Goal: Information Seeking & Learning: Learn about a topic

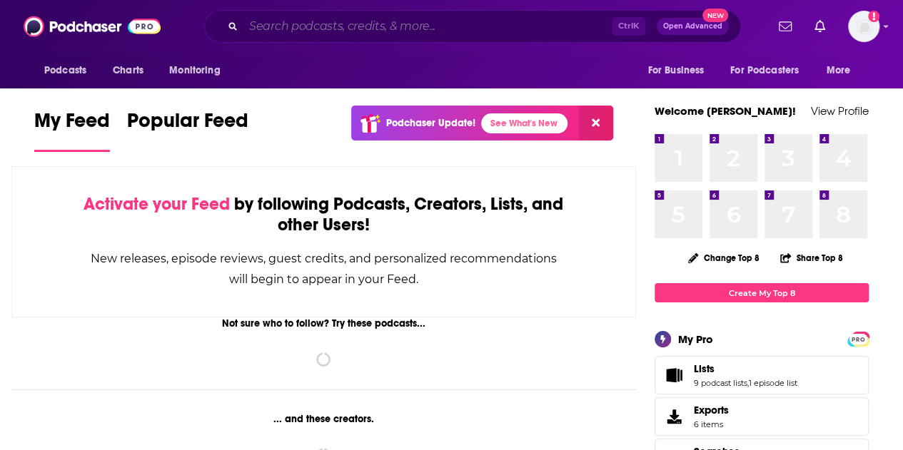
click at [293, 26] on input "Search podcasts, credits, & more..." at bounding box center [427, 26] width 368 height 23
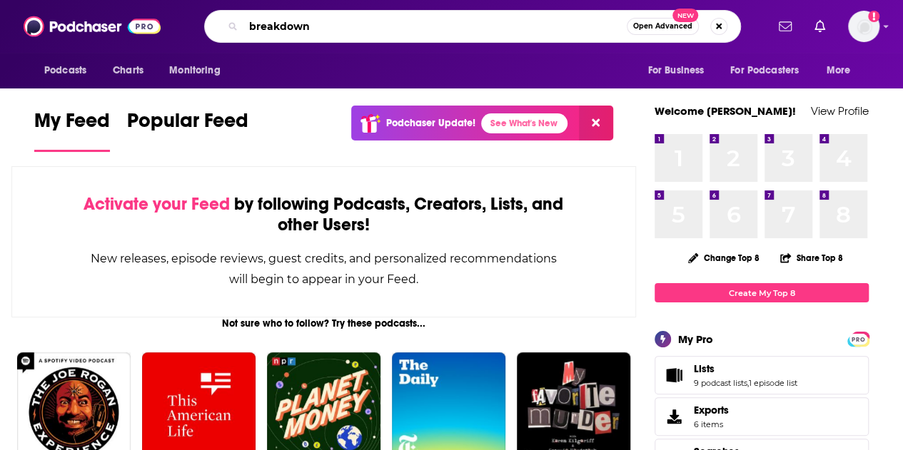
type input "breakdown"
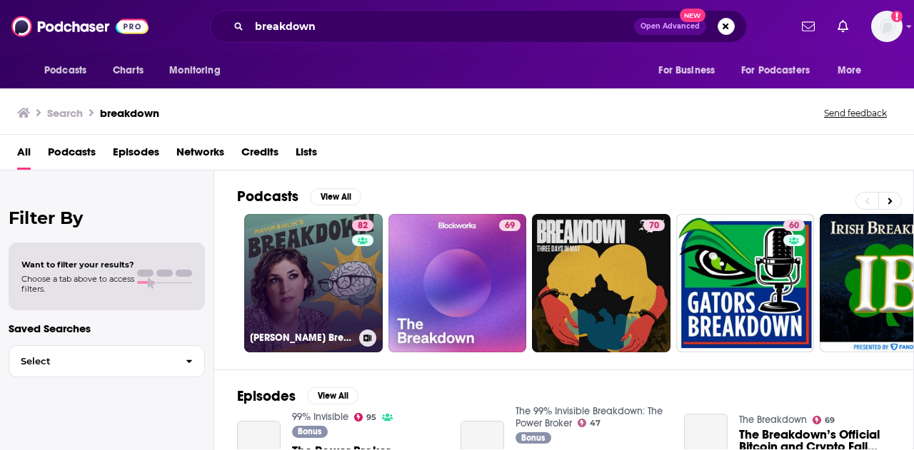
click at [284, 258] on link "82 Mayim Bialik's Breakdown" at bounding box center [313, 283] width 138 height 138
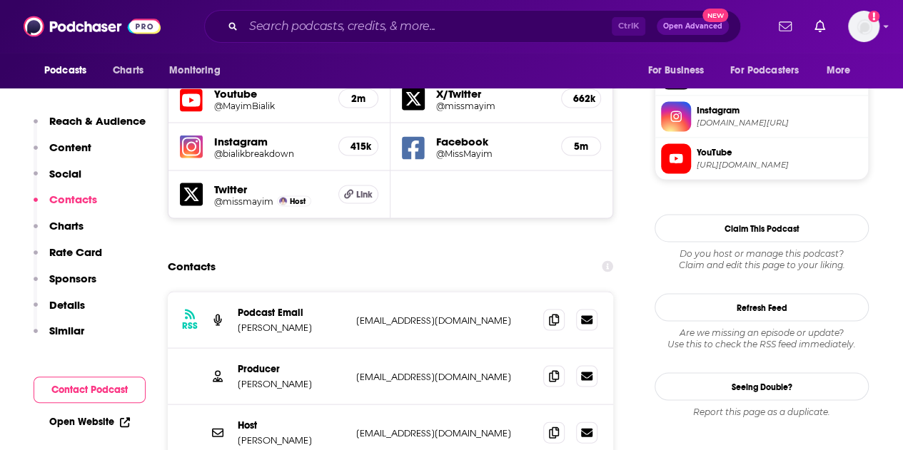
scroll to position [1356, 0]
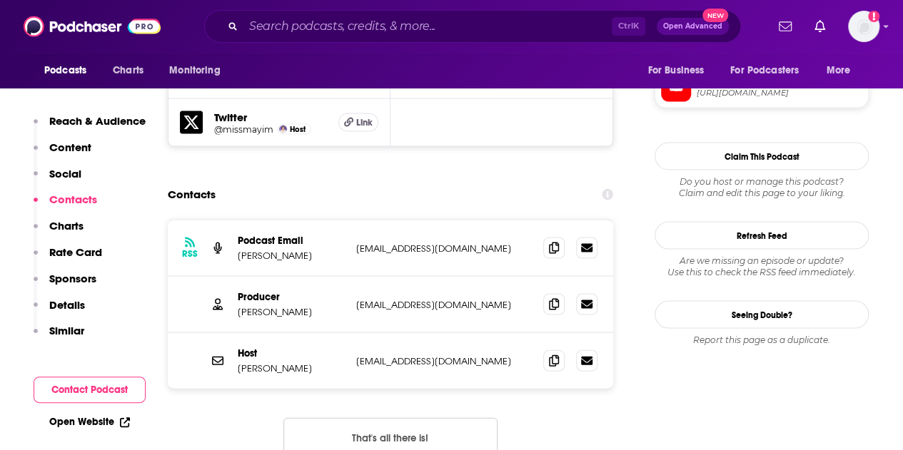
drag, startPoint x: 480, startPoint y: 241, endPoint x: 343, endPoint y: 246, distance: 136.4
click at [0, 0] on div "Producer Jonathan Cohen jc@thestoriescompany.com jc@thestoriescompany.com" at bounding box center [0, 0] width 0 height 0
copy div "jc@thestoriescompany.com"
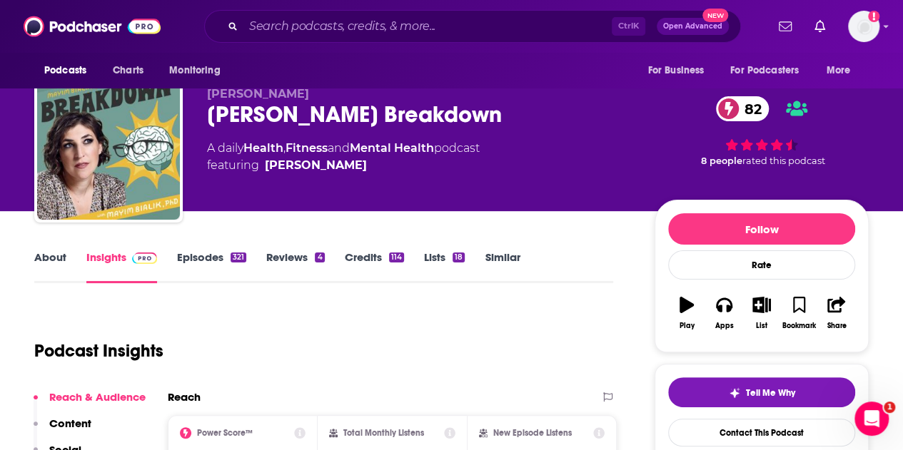
scroll to position [0, 0]
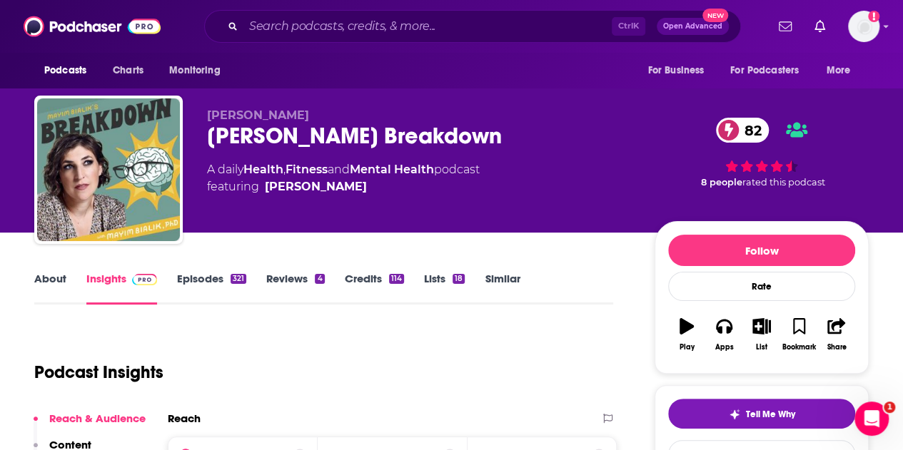
drag, startPoint x: 357, startPoint y: 191, endPoint x: 339, endPoint y: 193, distance: 18.0
click at [339, 193] on span "featuring Mayim Bialik" at bounding box center [343, 186] width 273 height 17
copy span "Mayim Bialik"
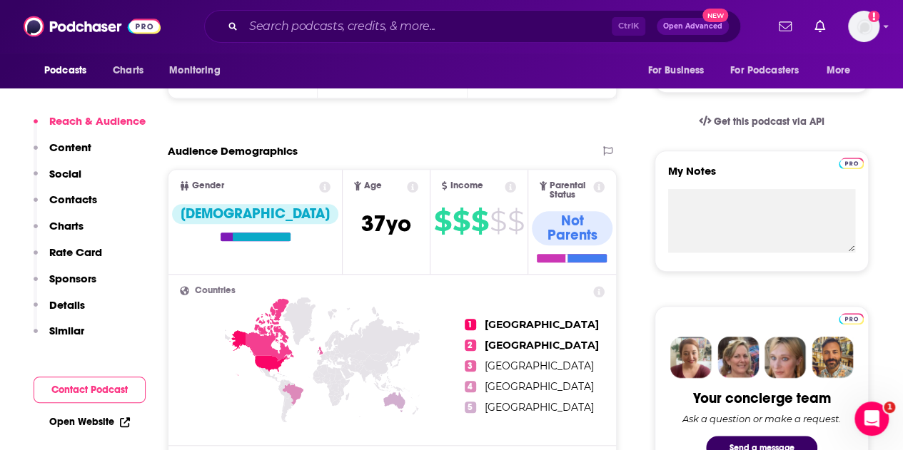
scroll to position [214, 0]
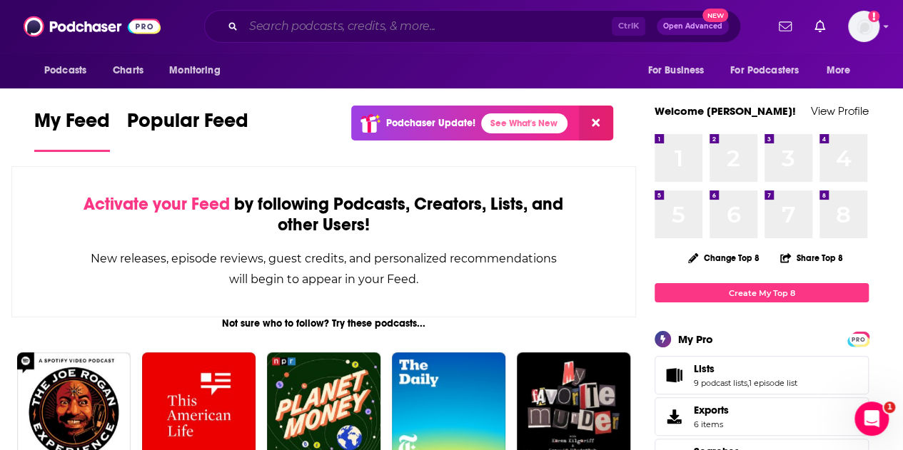
click at [400, 25] on input "Search podcasts, credits, & more..." at bounding box center [427, 26] width 368 height 23
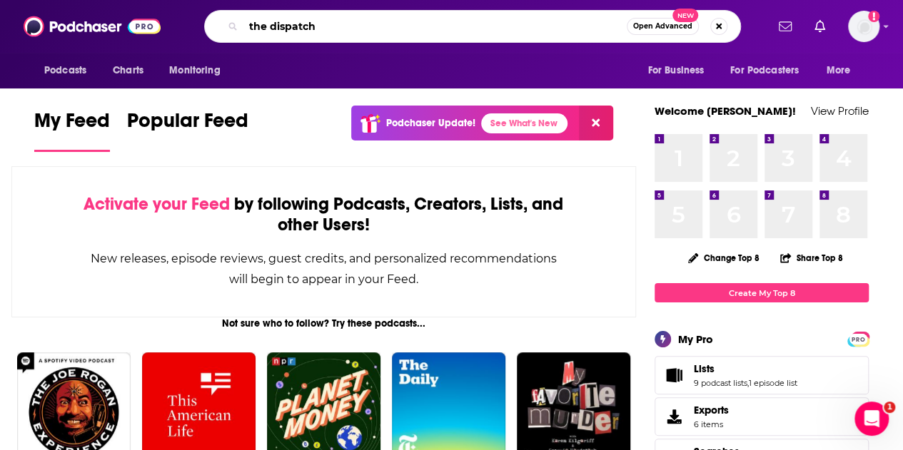
type input "the dispatch"
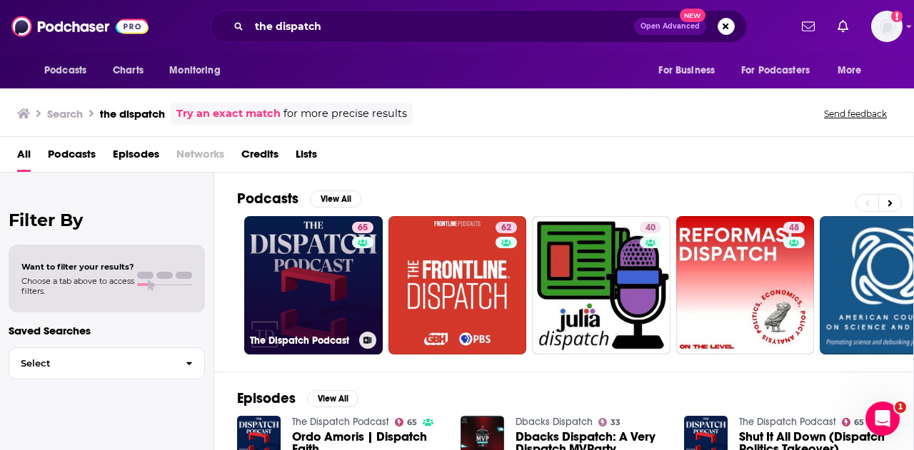
click at [317, 266] on link "65 The Dispatch Podcast" at bounding box center [313, 285] width 138 height 138
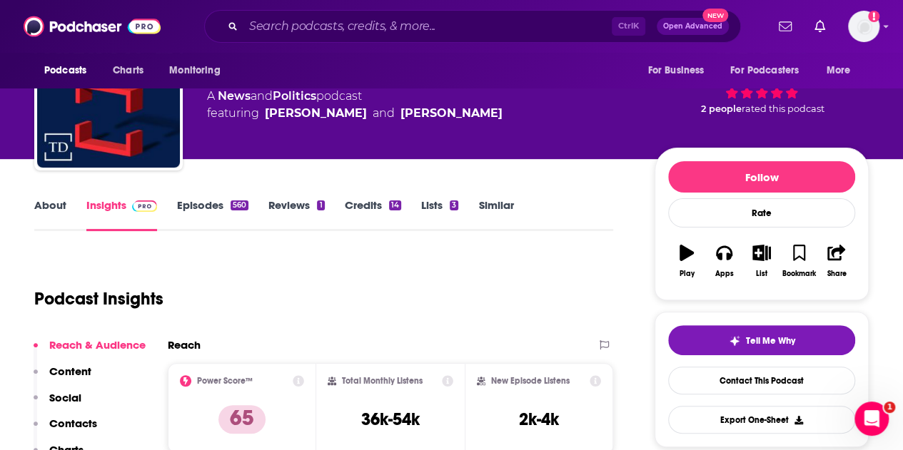
scroll to position [143, 0]
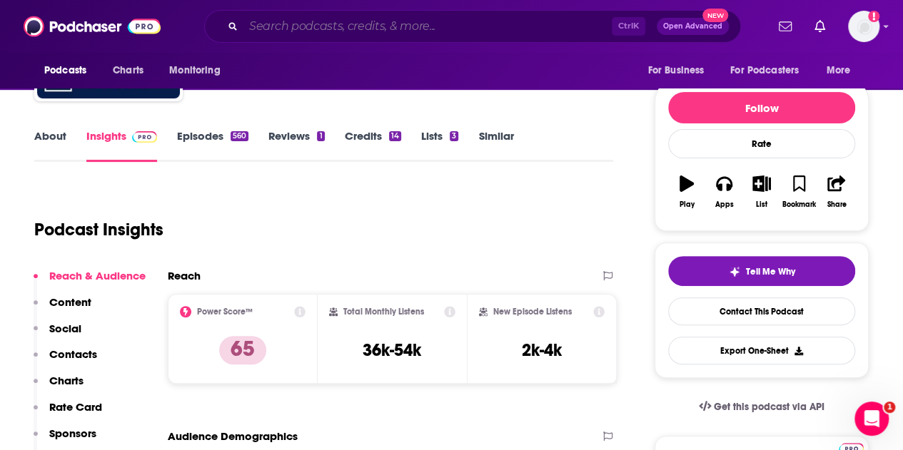
click at [293, 24] on input "Search podcasts, credits, & more..." at bounding box center [427, 26] width 368 height 23
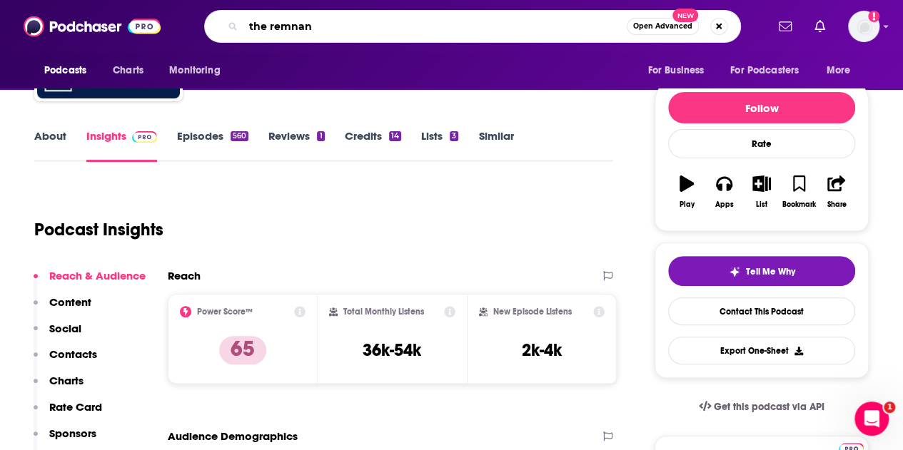
type input "the remnant"
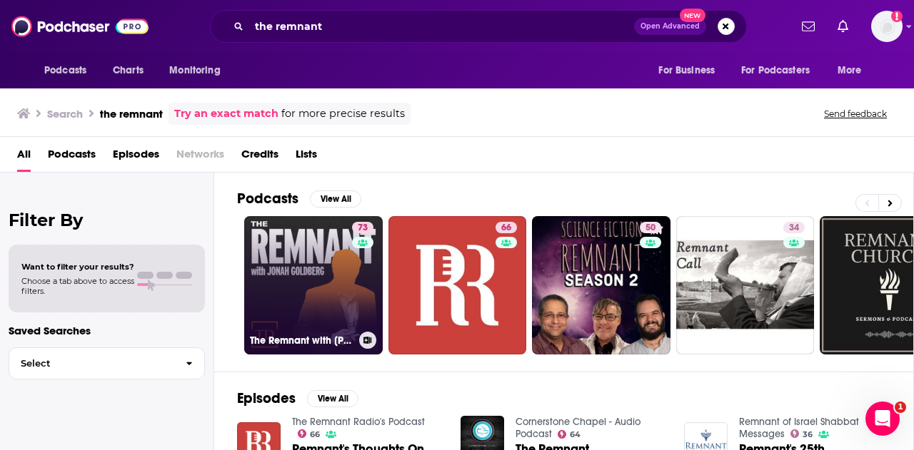
click at [294, 283] on link "73 The Remnant with [PERSON_NAME]" at bounding box center [313, 285] width 138 height 138
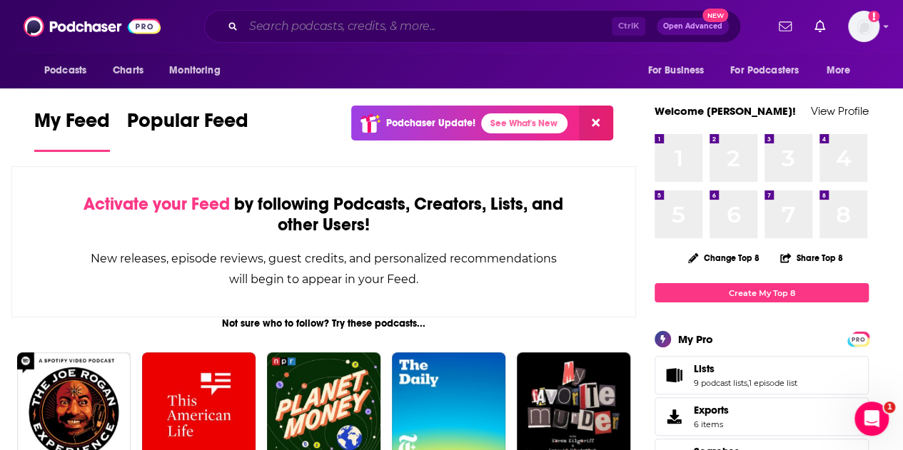
click at [318, 18] on input "Search podcasts, credits, & more..." at bounding box center [427, 26] width 368 height 23
